Goal: Entertainment & Leisure: Consume media (video, audio)

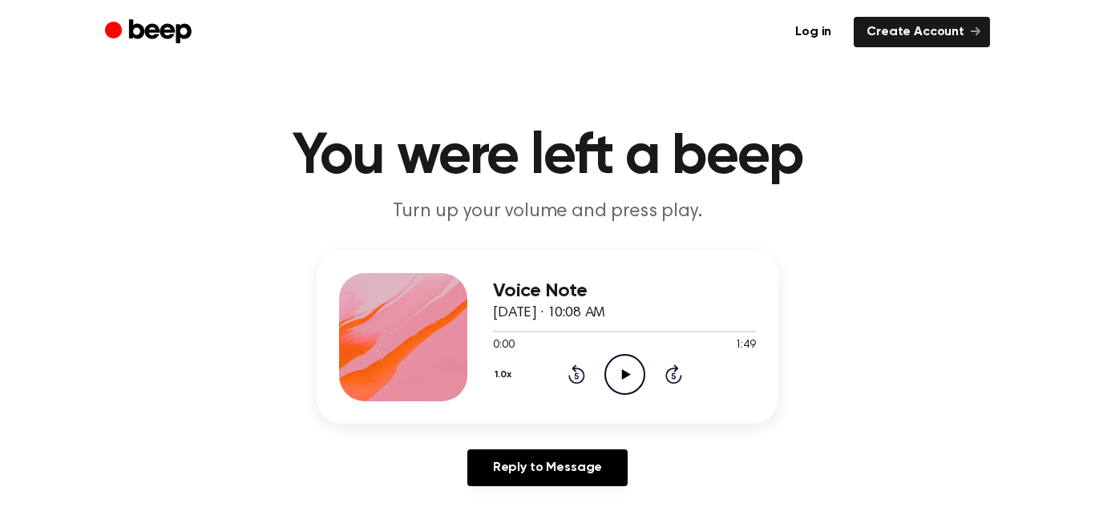
click at [615, 375] on icon "Play Audio" at bounding box center [624, 374] width 41 height 41
click at [624, 390] on icon "Pause Audio" at bounding box center [624, 374] width 41 height 41
click at [624, 390] on icon "Play Audio" at bounding box center [624, 374] width 41 height 41
click at [624, 355] on circle at bounding box center [624, 374] width 39 height 39
click at [643, 390] on icon "Play Audio" at bounding box center [624, 374] width 41 height 41
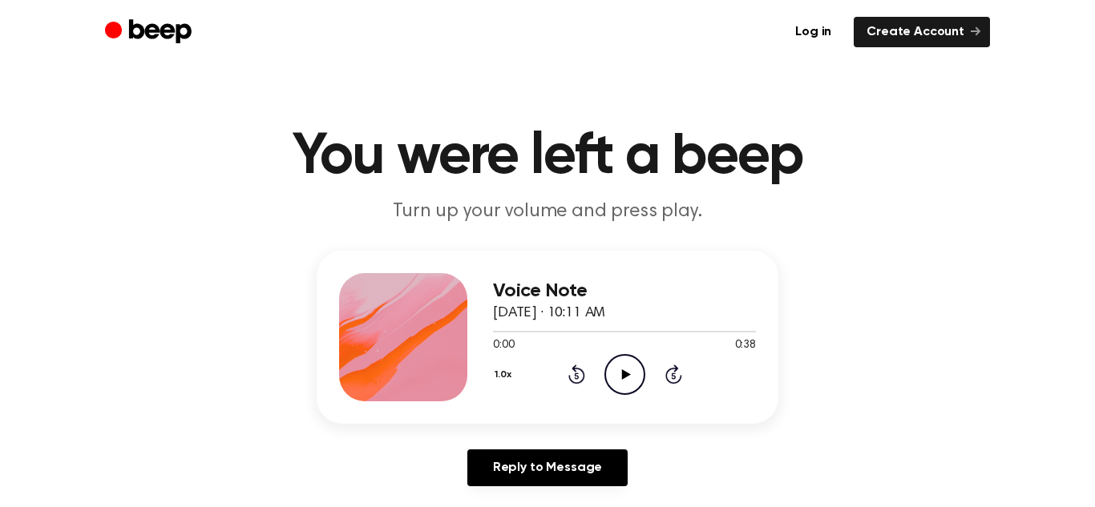
click at [633, 378] on icon "Play Audio" at bounding box center [624, 374] width 41 height 41
